Goal: Task Accomplishment & Management: Complete application form

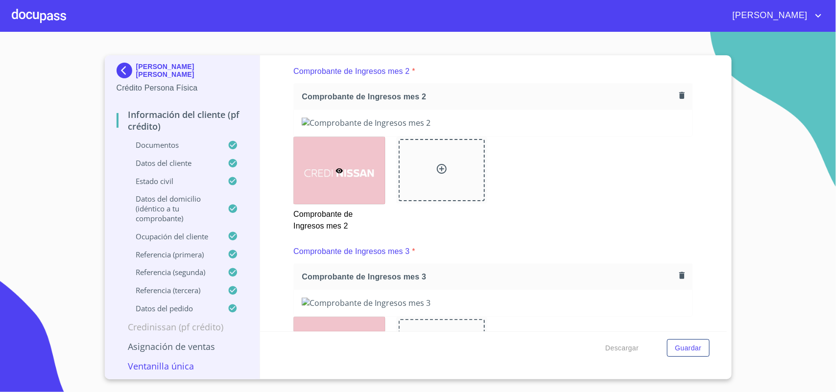
scroll to position [1285, 0]
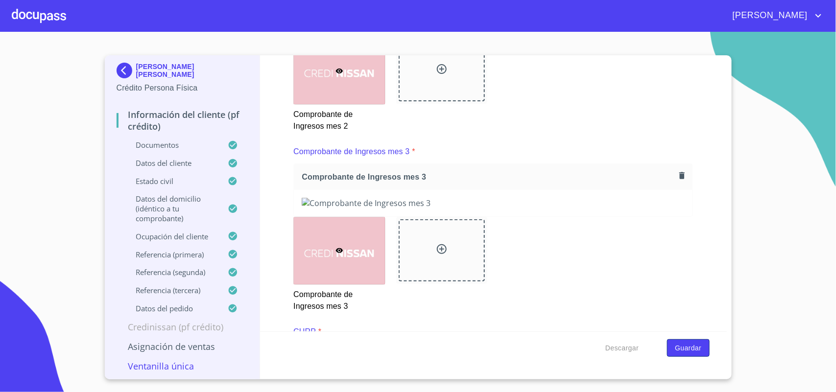
click at [693, 349] on span "Guardar" at bounding box center [688, 348] width 26 height 12
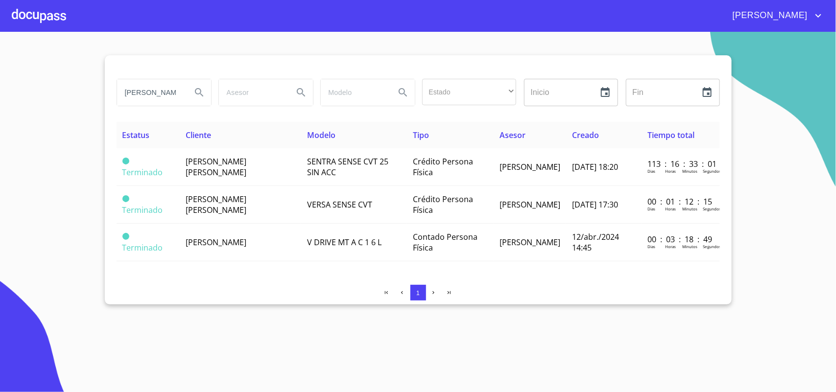
click at [164, 96] on input "[PERSON_NAME]" at bounding box center [150, 92] width 67 height 26
type input "E"
type input "M.I. PISOS"
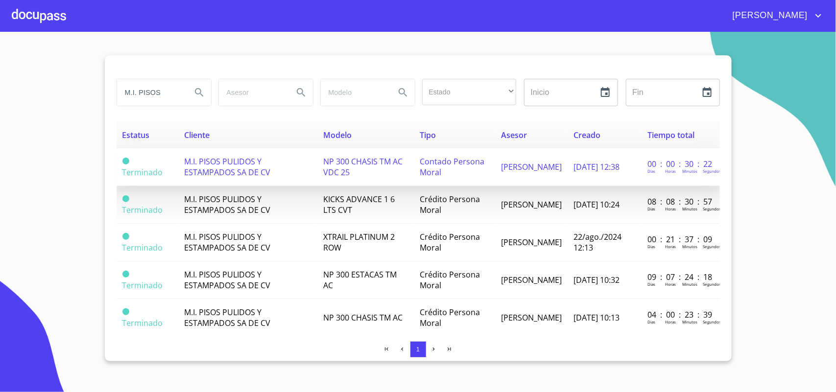
click at [351, 159] on span "NP 300 CHASIS TM AC VDC 25" at bounding box center [362, 167] width 79 height 22
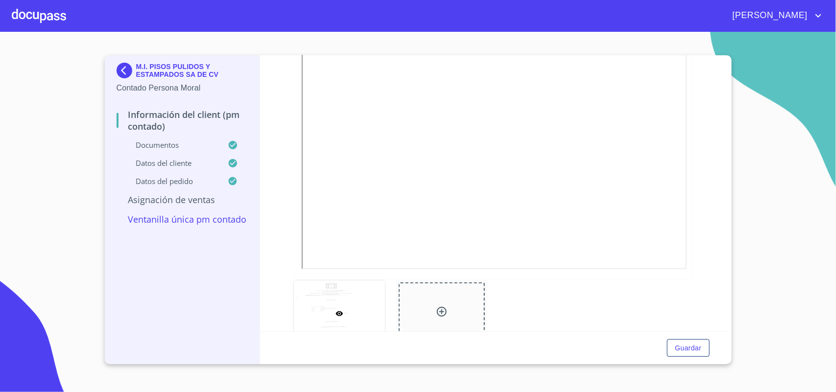
scroll to position [1468, 0]
click at [46, 16] on div at bounding box center [39, 15] width 54 height 31
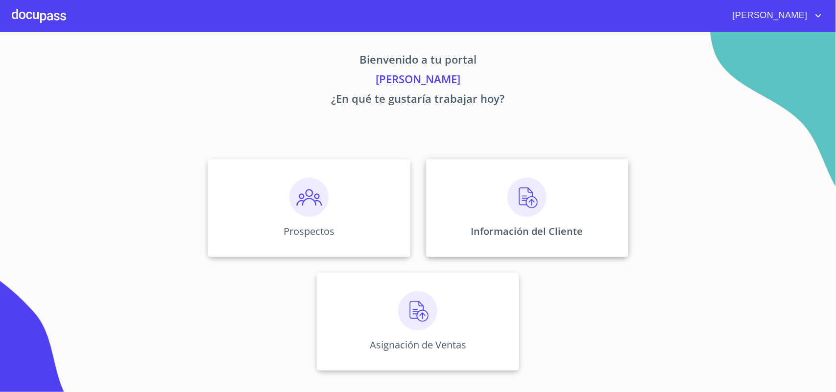
click at [518, 242] on div "Información del Cliente" at bounding box center [527, 208] width 202 height 98
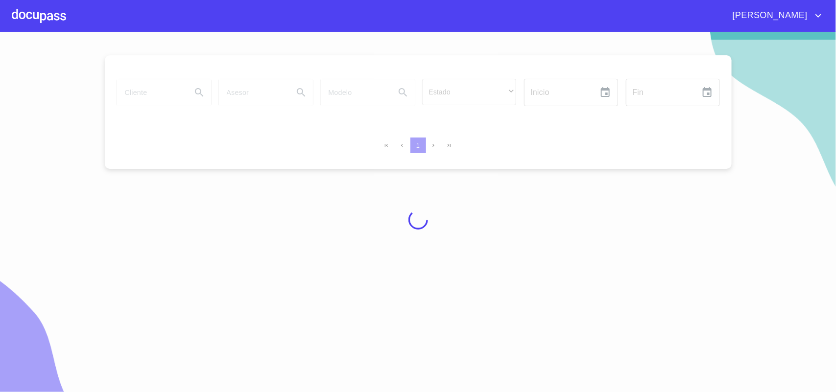
click at [149, 100] on div at bounding box center [418, 220] width 836 height 360
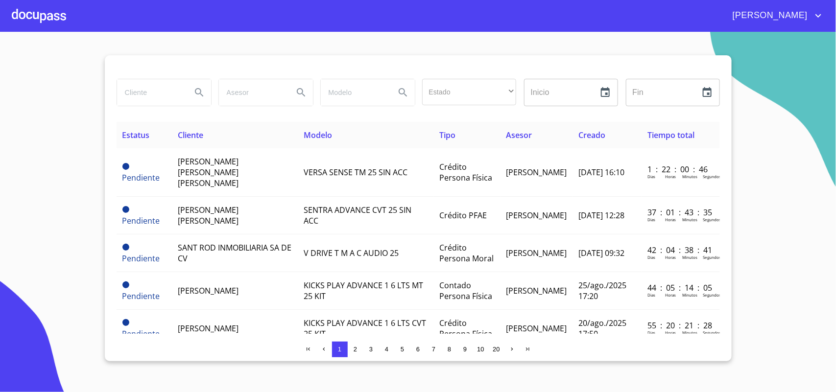
click at [155, 95] on input "search" at bounding box center [150, 92] width 67 height 26
type input "M.I."
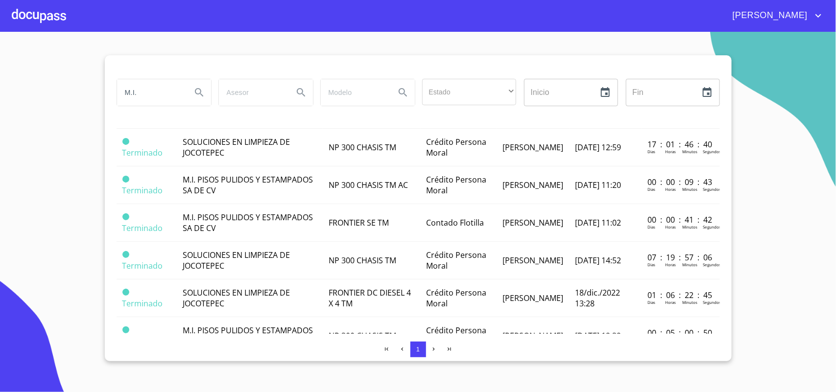
scroll to position [452, 0]
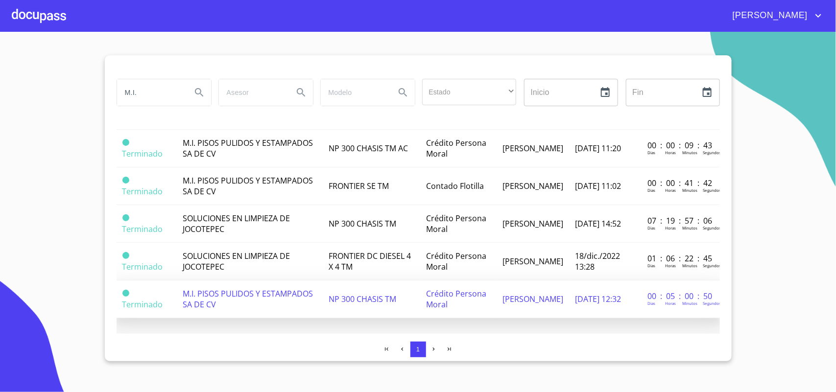
click at [228, 290] on span "M.I. PISOS PULIDOS Y ESTAMPADOS SA DE CV" at bounding box center [248, 299] width 130 height 22
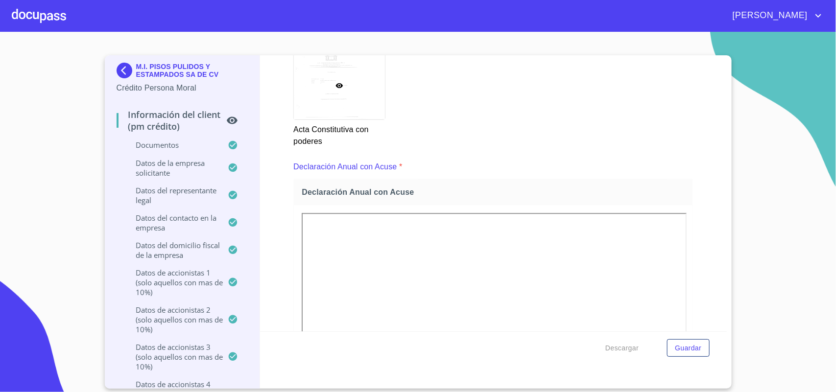
scroll to position [2781, 0]
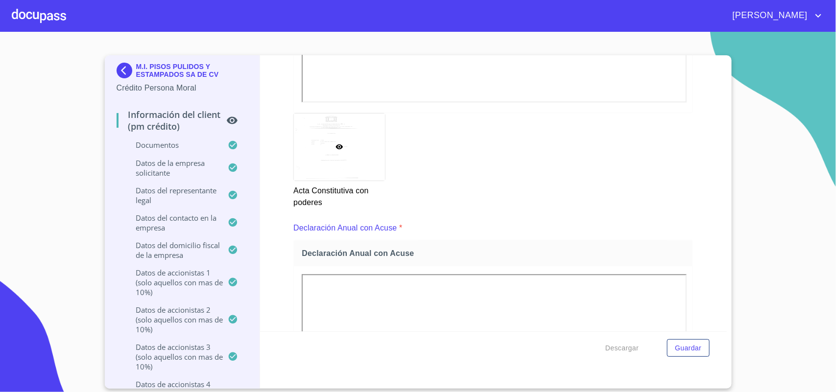
click at [700, 251] on div "Información del Client (PM crédito) Documentos Documento de identificación repr…" at bounding box center [493, 193] width 466 height 276
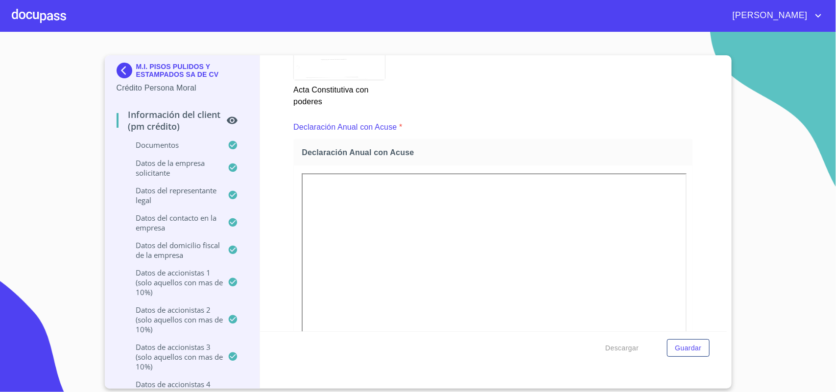
scroll to position [2903, 0]
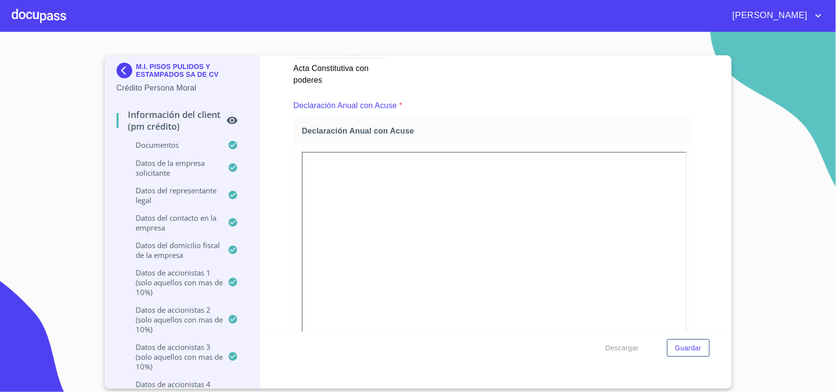
click at [471, 92] on div "Acta Constitutiva con poderes" at bounding box center [492, 38] width 411 height 107
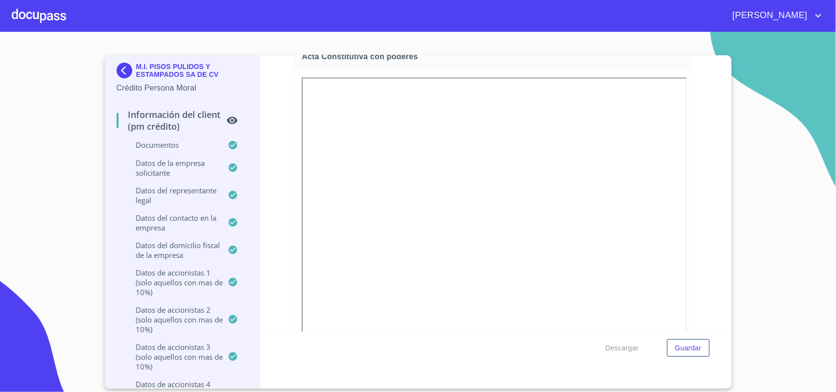
scroll to position [2536, 0]
click at [161, 65] on p "M.I. PISOS PULIDOS Y ESTAMPADOS SA DE CV" at bounding box center [192, 71] width 112 height 16
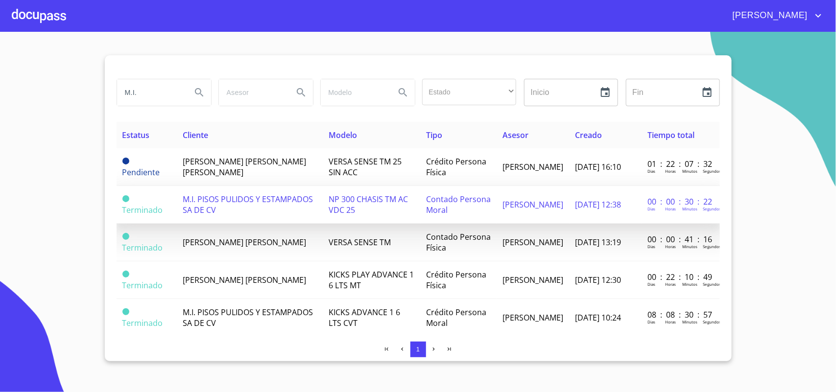
click at [251, 205] on span "M.I. PISOS PULIDOS Y ESTAMPADOS SA DE CV" at bounding box center [248, 205] width 130 height 22
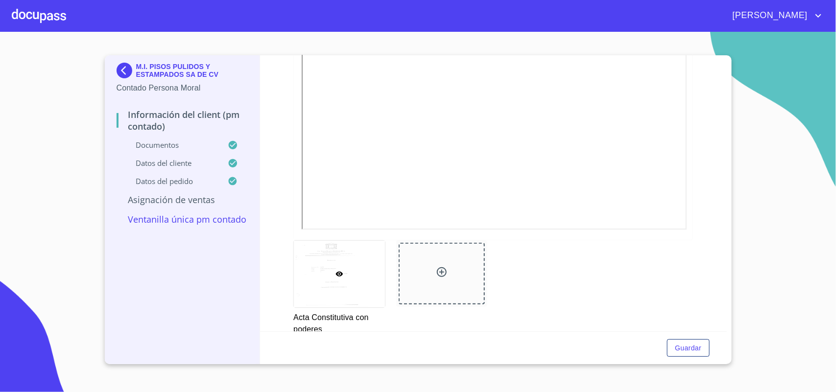
scroll to position [1591, 0]
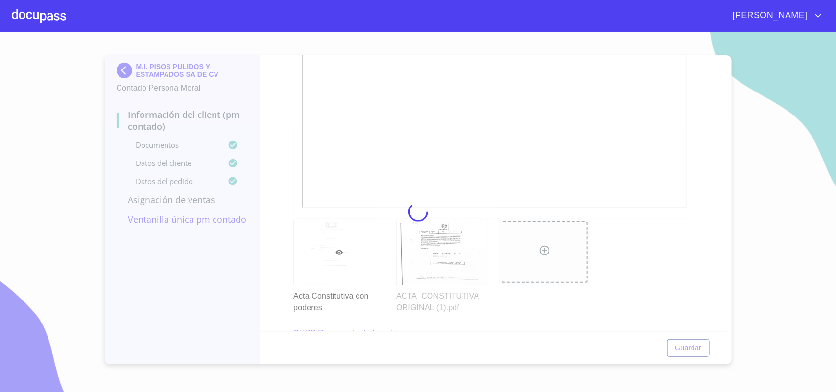
click at [541, 317] on div at bounding box center [418, 212] width 836 height 360
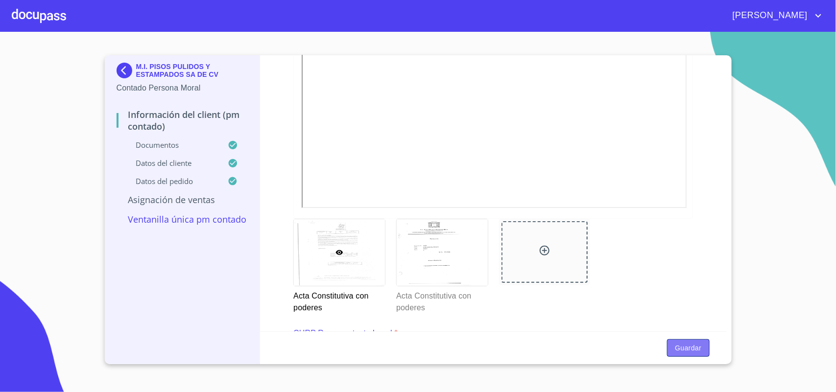
click at [690, 344] on span "Guardar" at bounding box center [688, 348] width 26 height 12
